Goal: Check status: Check status

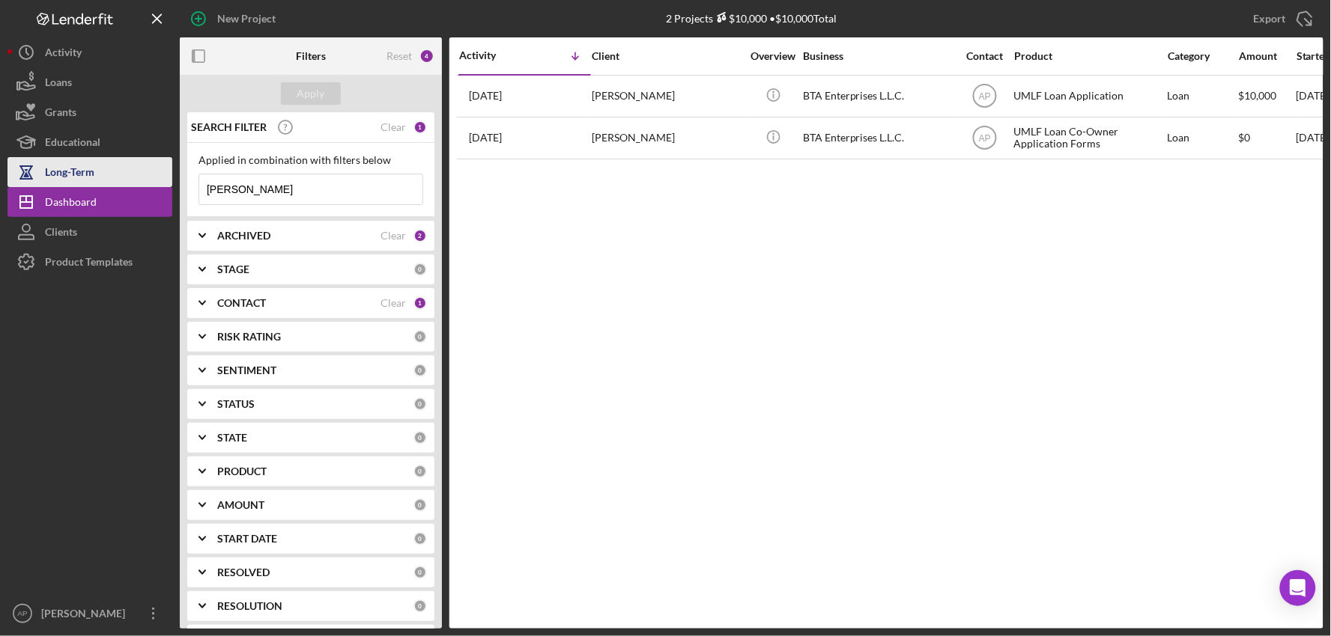
drag, startPoint x: 266, startPoint y: 190, endPoint x: 103, endPoint y: 182, distance: 162.7
click at [103, 182] on div "New Project 2 Projects $10,000 • $10,000 Total Export Icon/Export Filters Reset…" at bounding box center [665, 314] width 1316 height 629
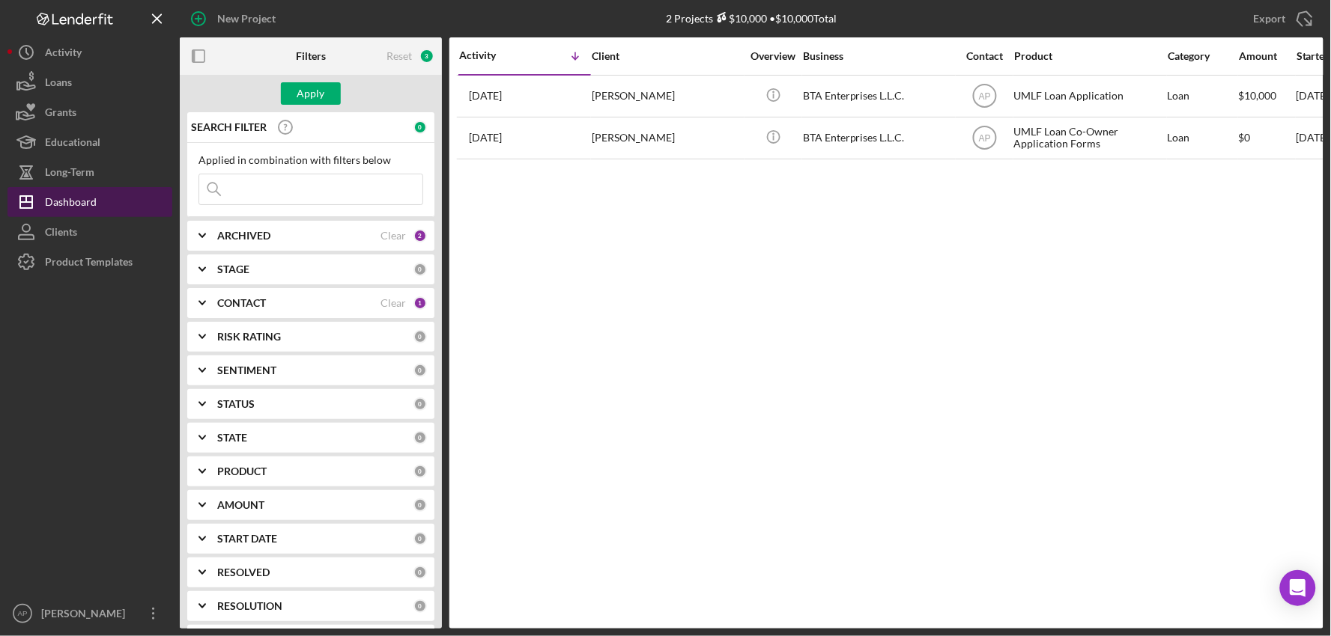
click at [101, 199] on button "Icon/Dashboard Dashboard" at bounding box center [89, 202] width 165 height 30
click at [300, 108] on div "Apply" at bounding box center [311, 93] width 262 height 37
click at [305, 98] on div "Apply" at bounding box center [311, 93] width 28 height 22
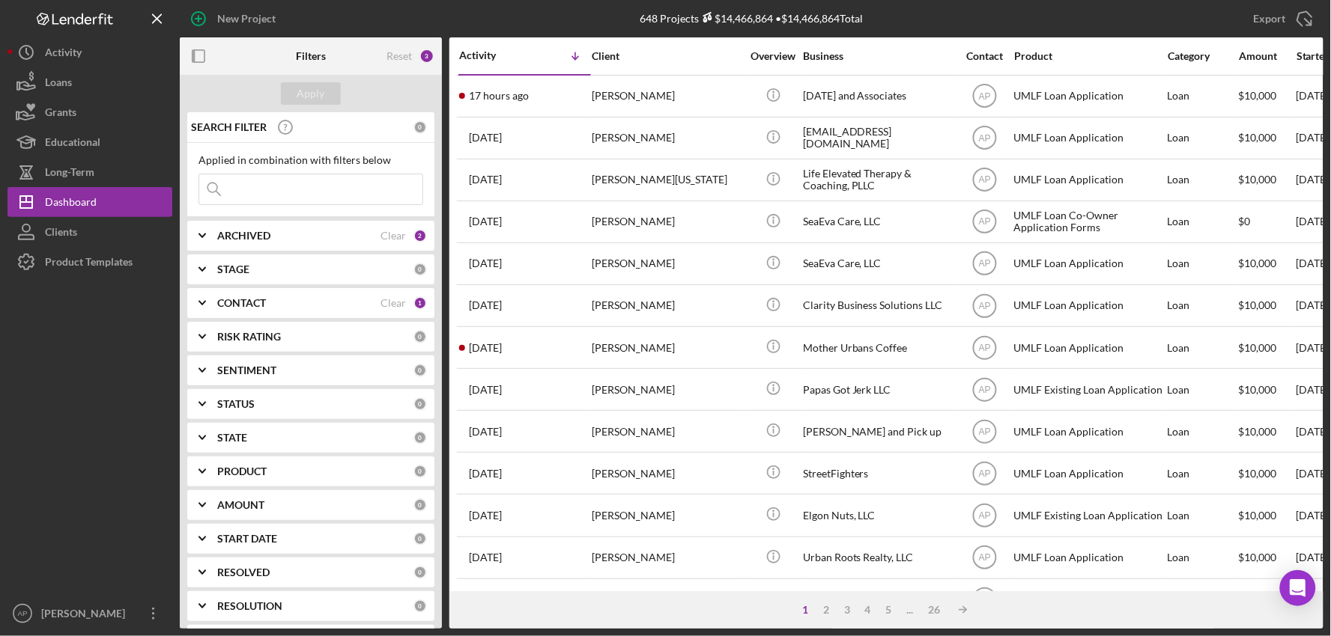
click at [332, 192] on input at bounding box center [310, 189] width 223 height 30
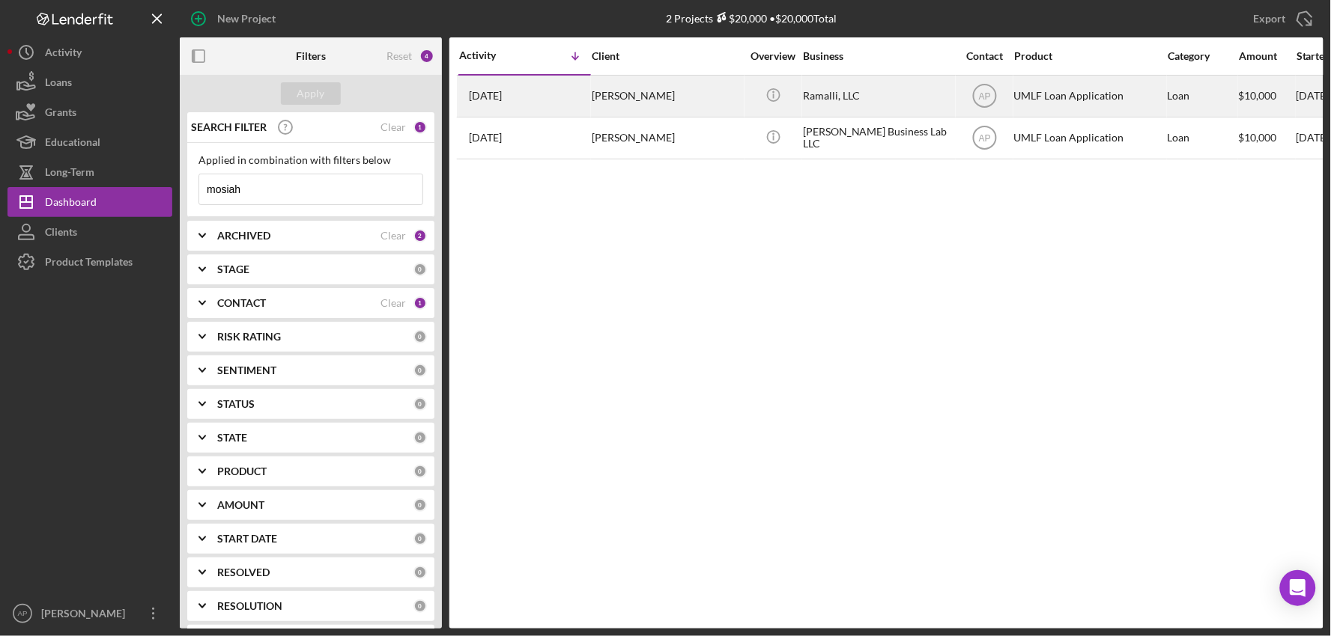
type input "mosiah"
click at [682, 100] on div "[PERSON_NAME]" at bounding box center [667, 96] width 150 height 40
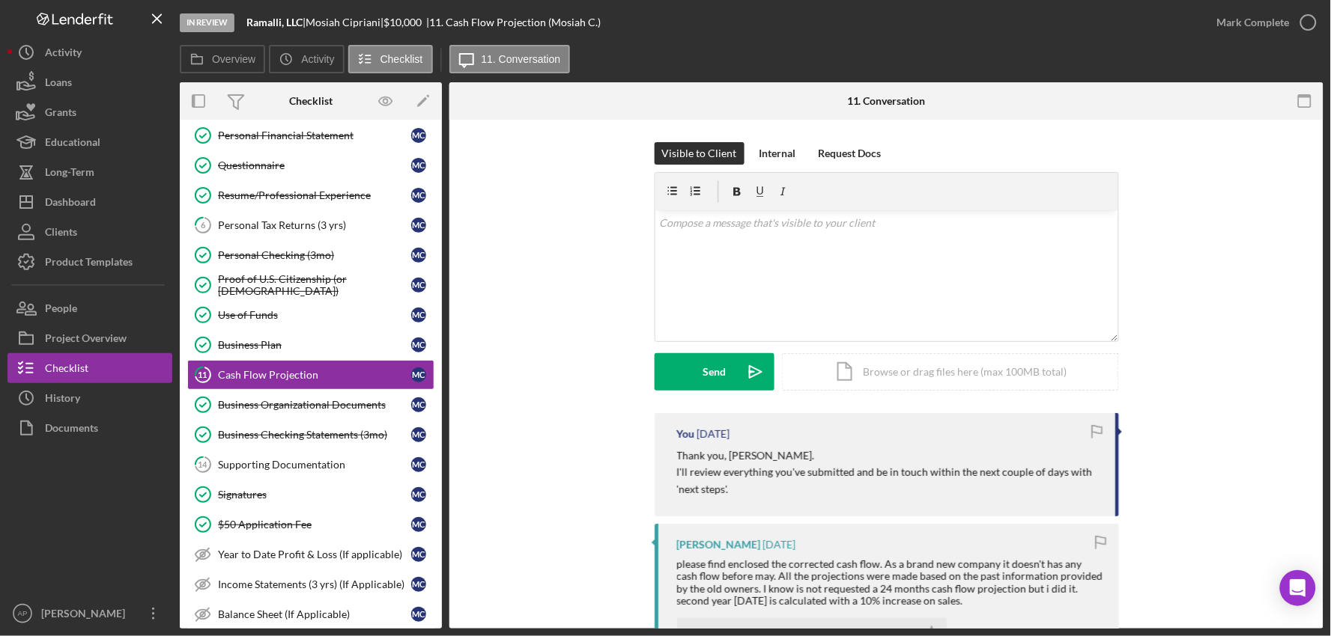
scroll to position [129, 0]
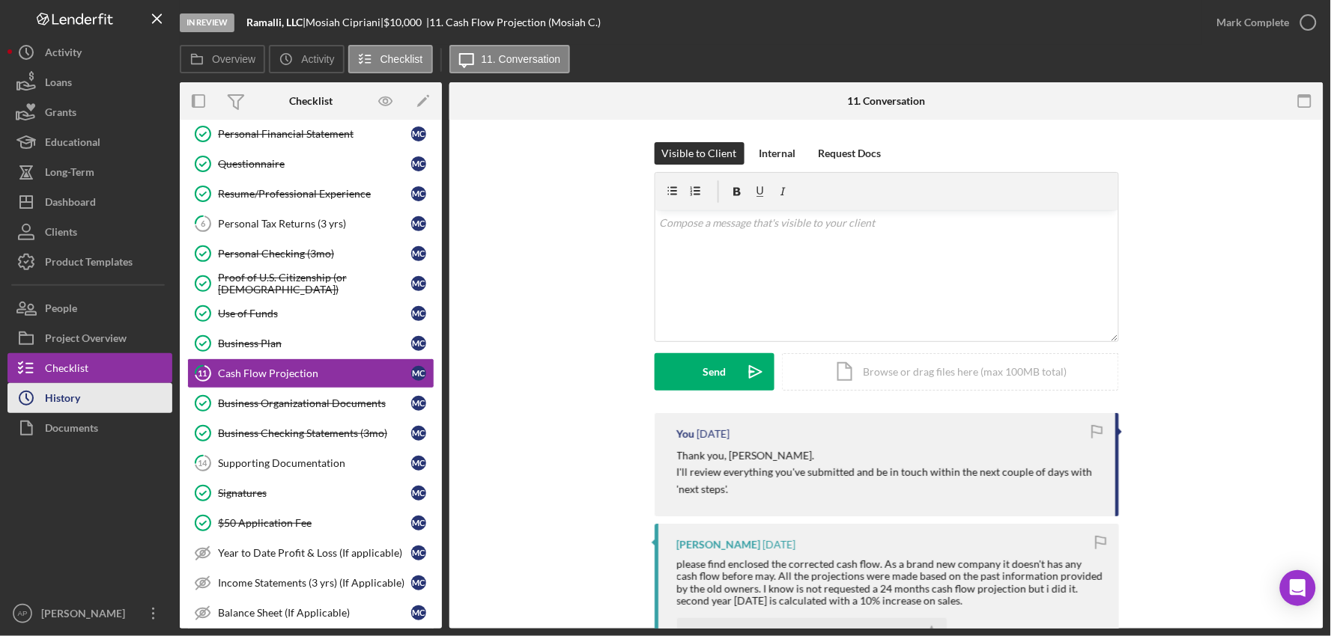
click at [85, 402] on button "Icon/History History" at bounding box center [89, 398] width 165 height 30
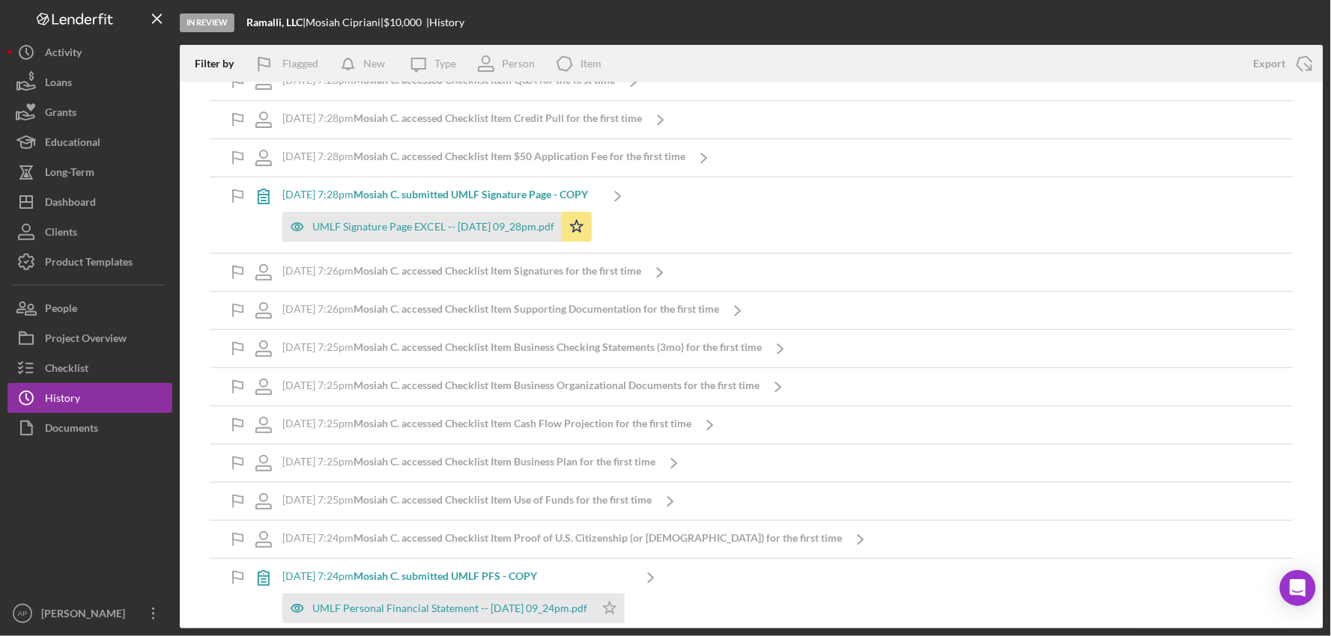
scroll to position [4991, 0]
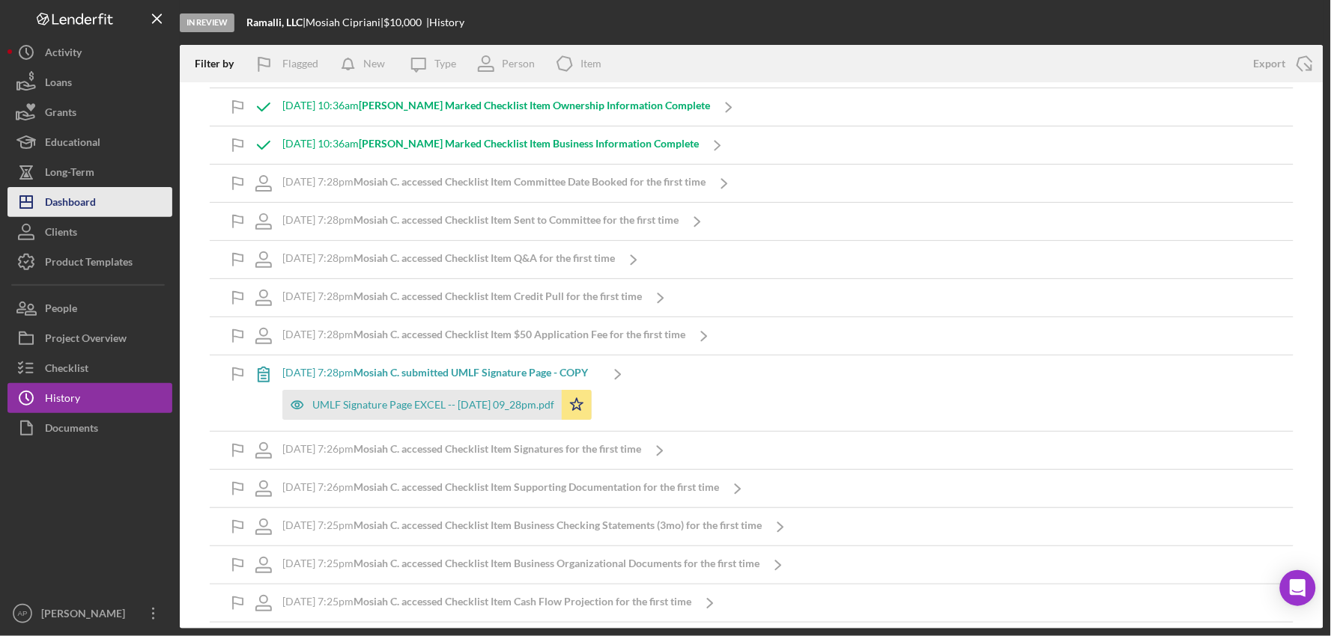
click at [40, 196] on icon "Icon/Dashboard" at bounding box center [25, 201] width 37 height 37
